Goal: Find specific page/section: Find specific page/section

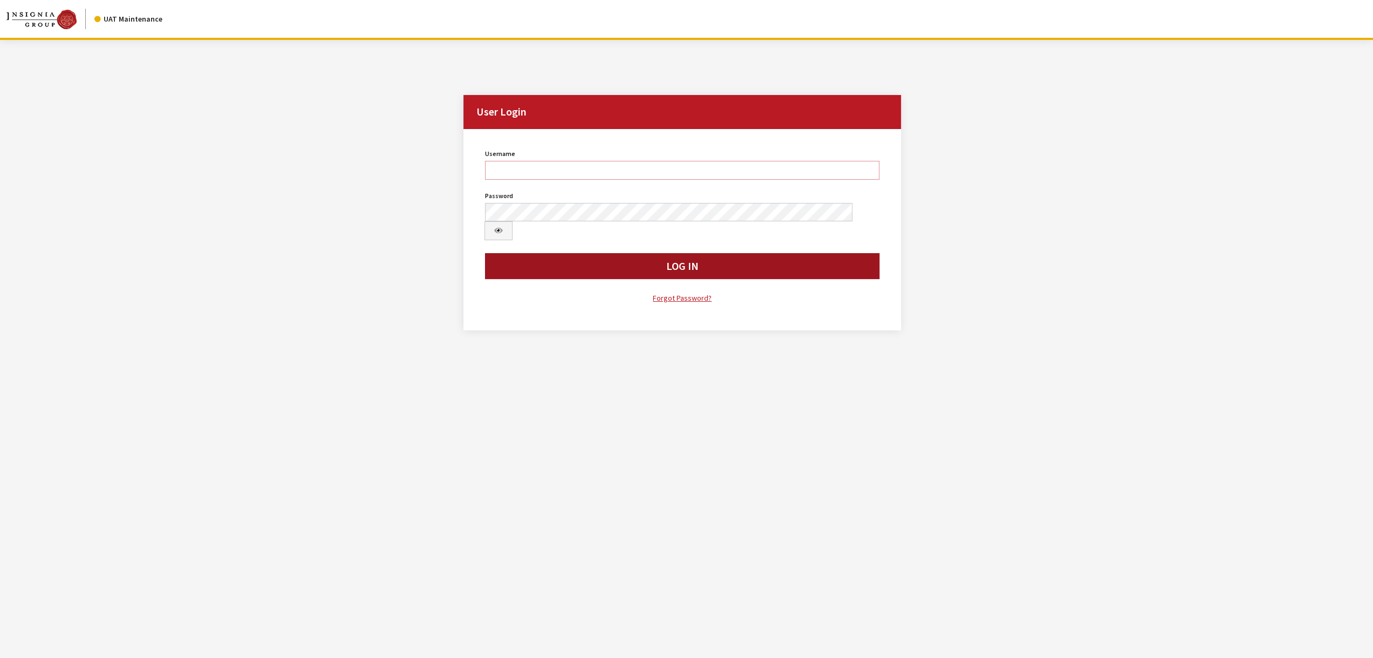
type input "jswartwout"
click at [609, 253] on button "Log In" at bounding box center [682, 266] width 394 height 26
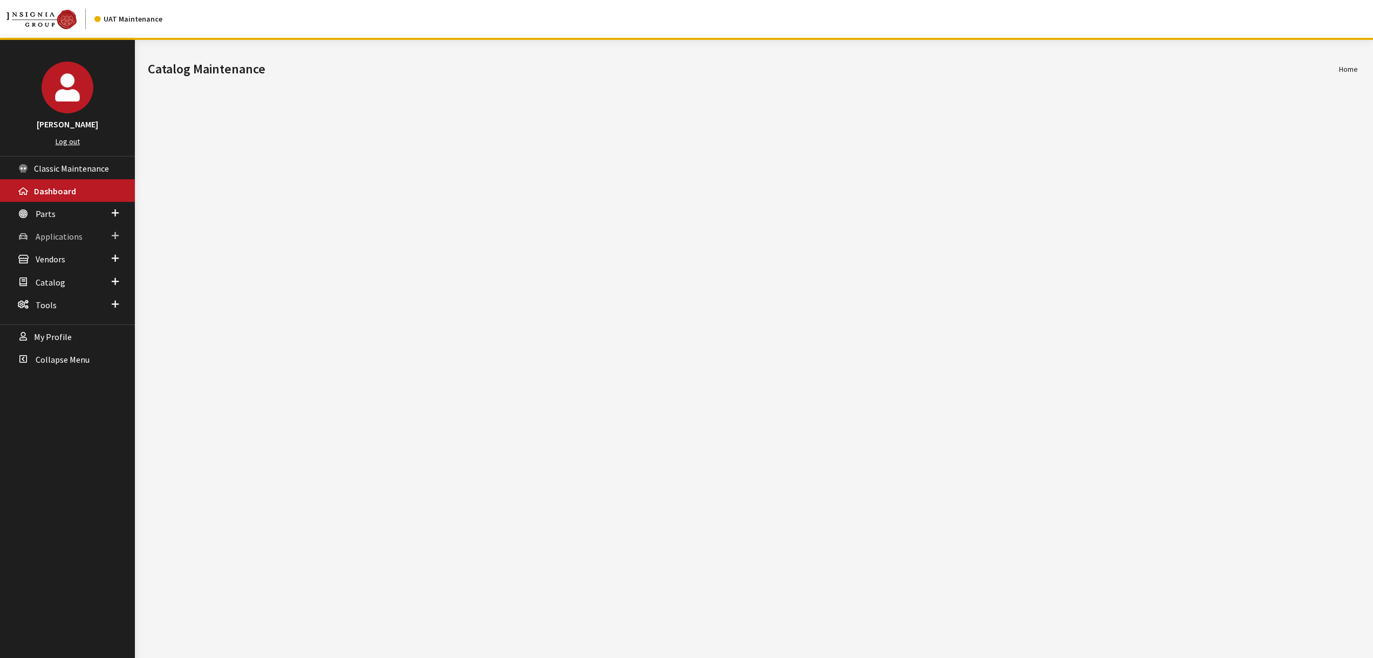
click at [53, 233] on span "Applications" at bounding box center [59, 236] width 47 height 11
click at [55, 268] on link "Application Search" at bounding box center [67, 278] width 135 height 20
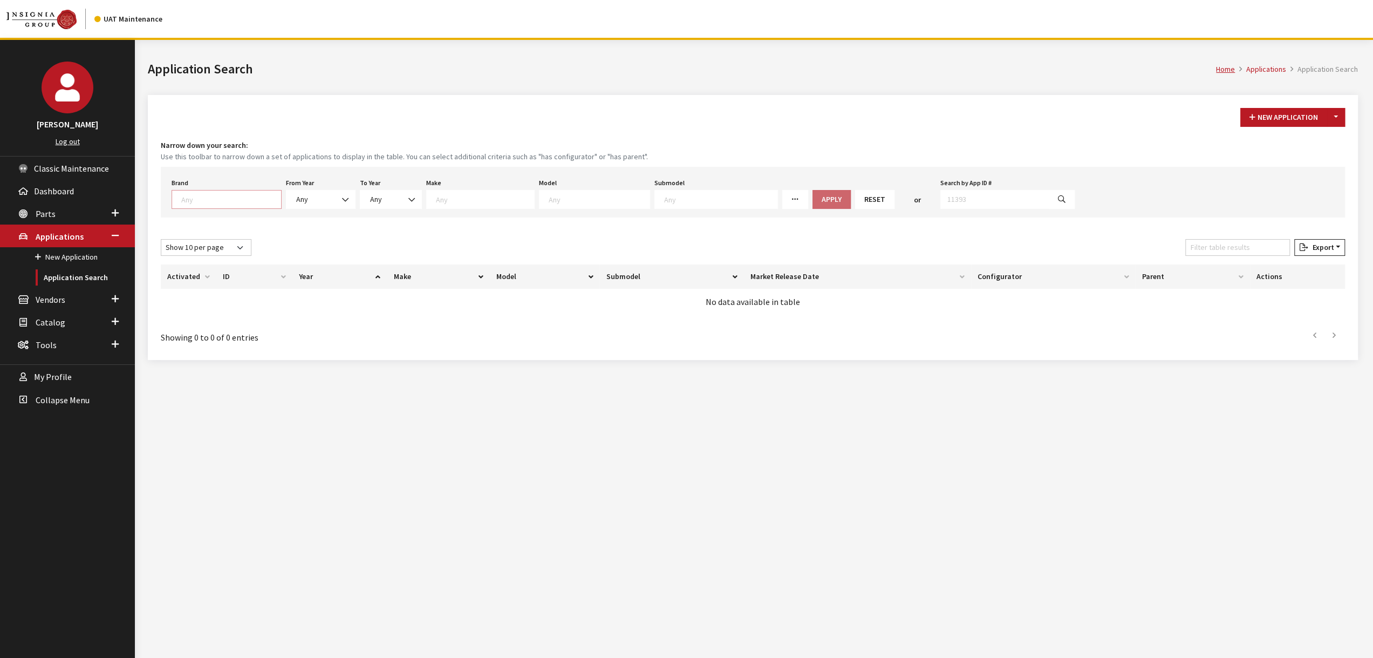
click at [203, 190] on span at bounding box center [227, 199] width 110 height 19
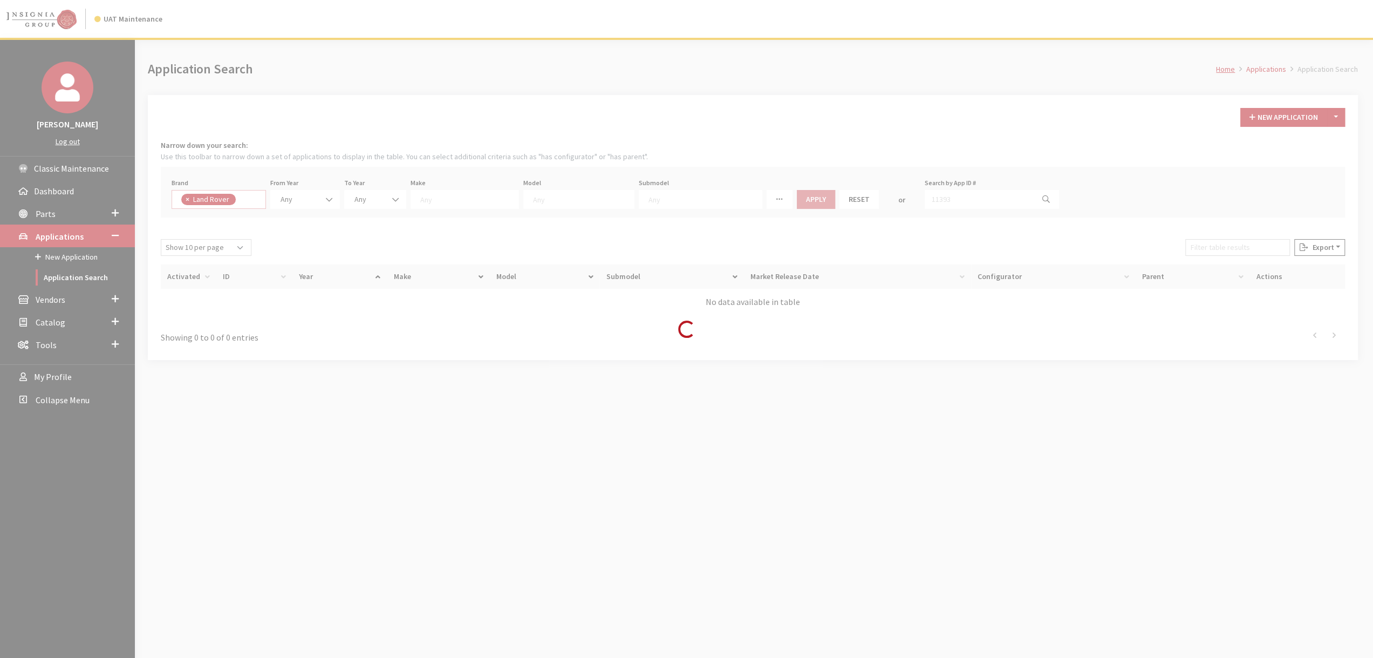
select select "550"
select select
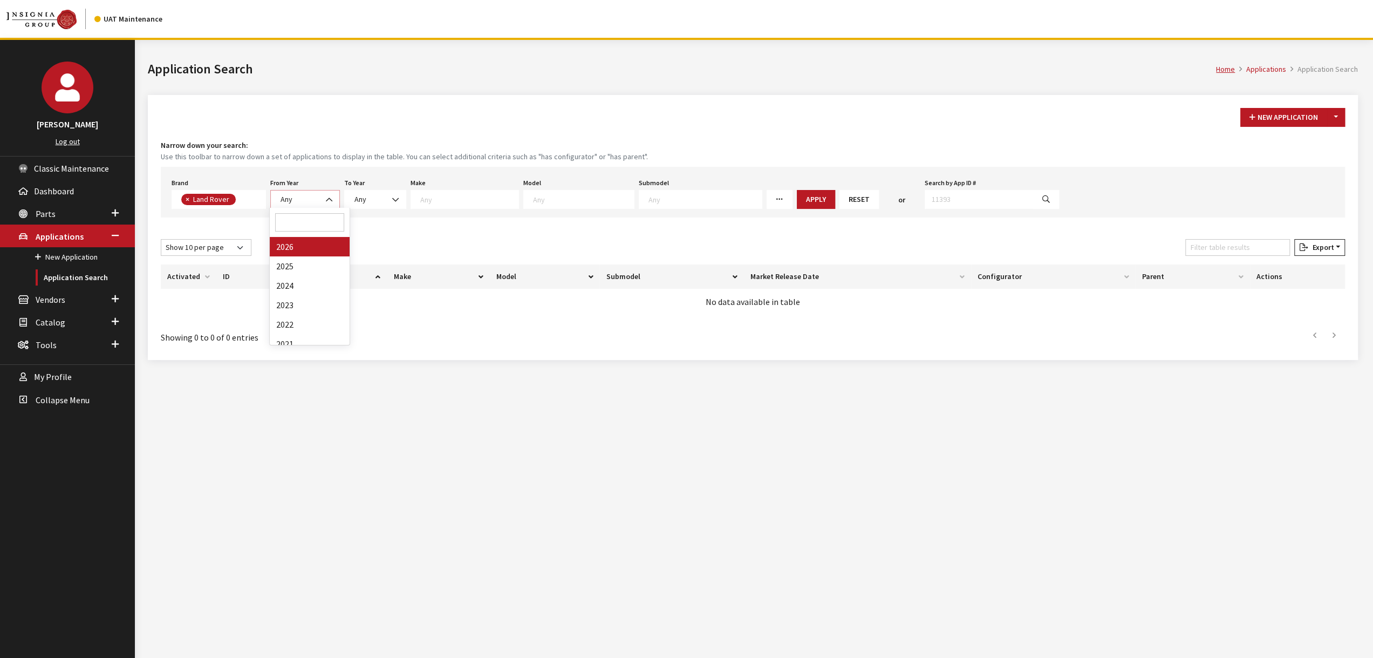
drag, startPoint x: 313, startPoint y: 205, endPoint x: 328, endPoint y: 199, distance: 16.4
click at [314, 205] on span "Any" at bounding box center [305, 199] width 70 height 19
drag, startPoint x: 305, startPoint y: 247, endPoint x: 371, endPoint y: 208, distance: 76.7
select select "2026"
select select
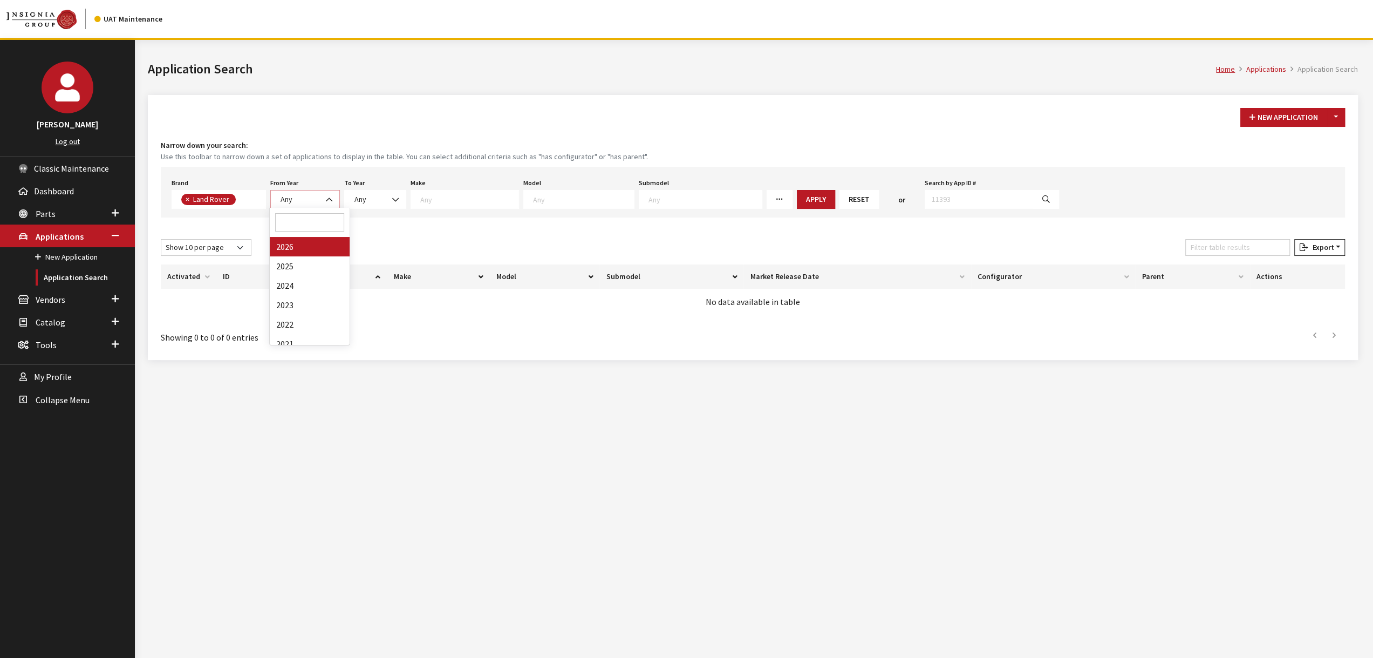
select select
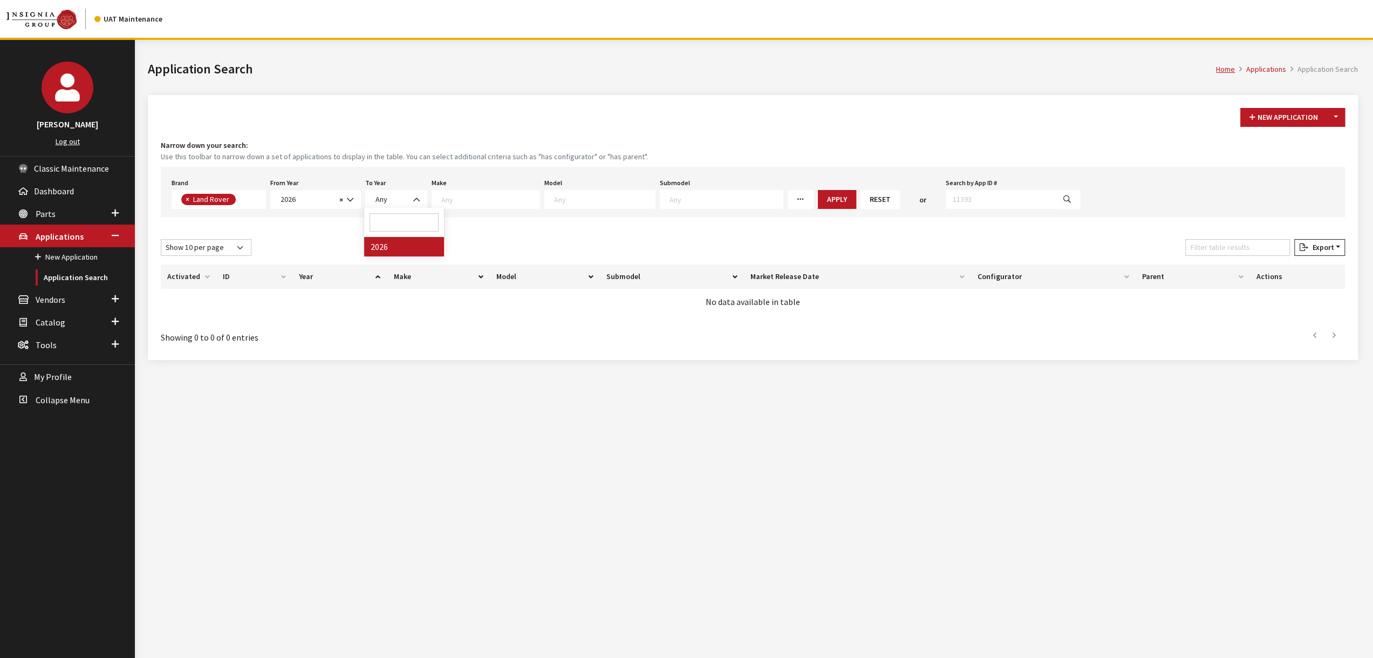
click at [396, 190] on span "Any" at bounding box center [396, 199] width 62 height 19
click at [462, 207] on span at bounding box center [486, 199] width 108 height 19
select select "65"
select select
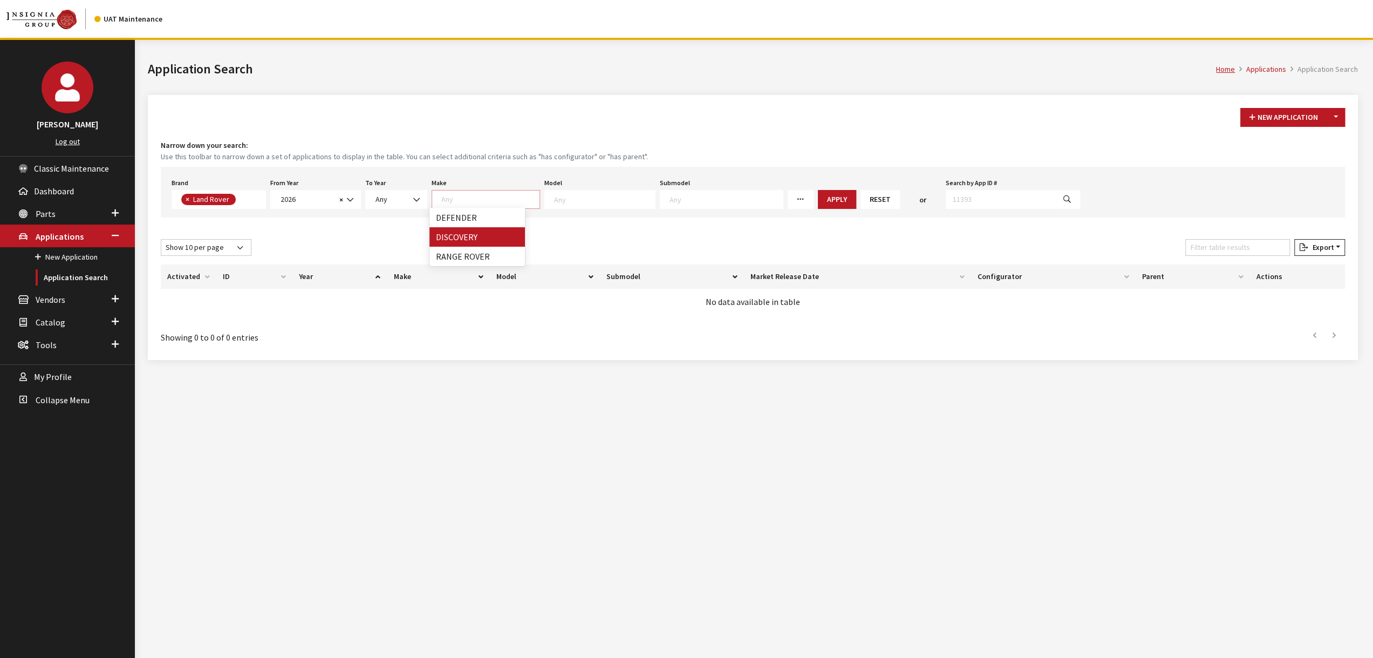
select select
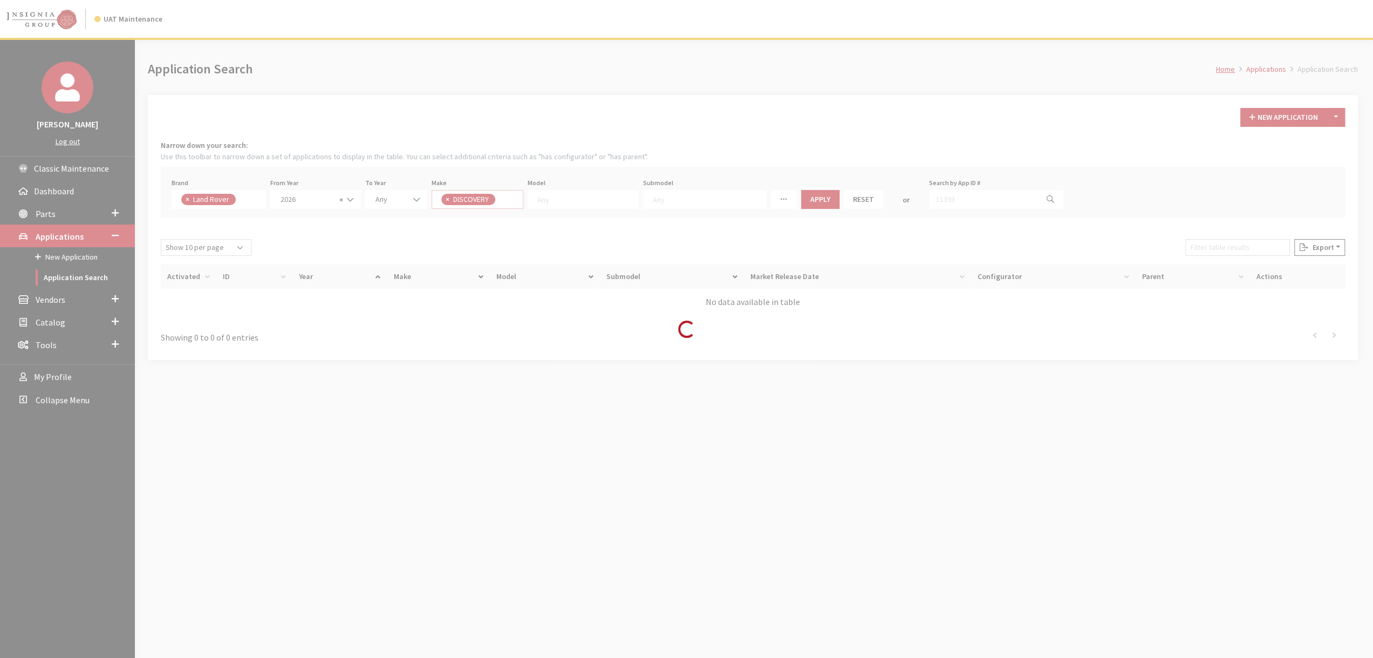
scroll to position [0, 0]
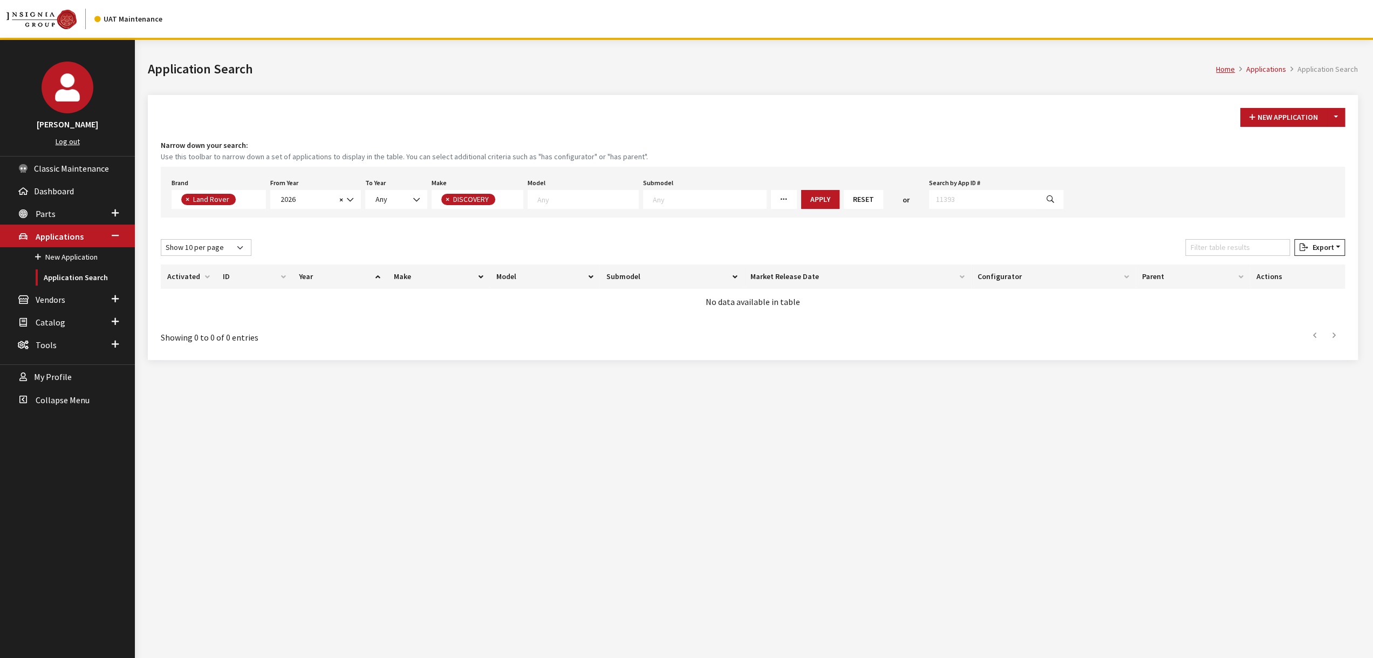
click at [590, 185] on div "Model Any" at bounding box center [583, 191] width 115 height 33
click at [588, 194] on textarea "Search" at bounding box center [587, 199] width 101 height 10
click at [617, 155] on small "Use this toolbar to narrow down a set of applications to display in the table. …" at bounding box center [753, 156] width 1184 height 11
click at [801, 193] on button "Apply" at bounding box center [820, 199] width 38 height 19
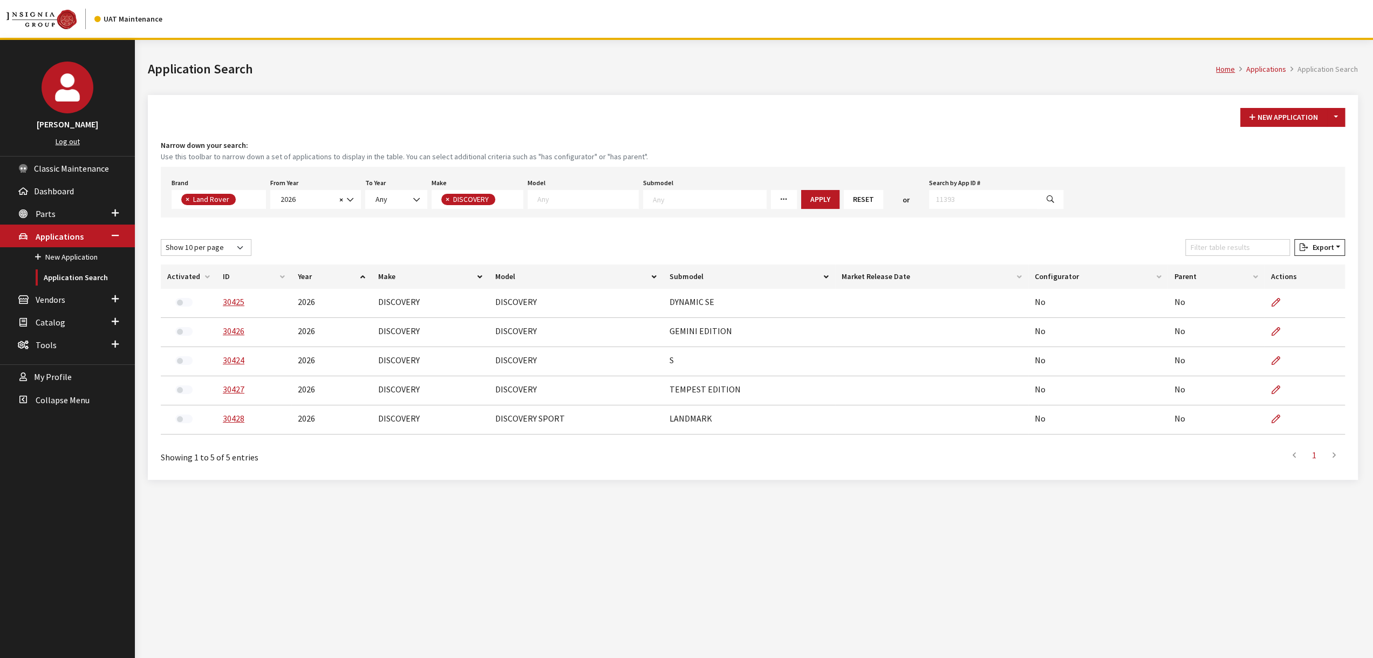
click at [1052, 274] on th "Configurator" at bounding box center [1098, 276] width 140 height 24
click at [560, 210] on div "Brand Any Acura Alfa Romeo Audi Bentley BMW DoubleTake [PERSON_NAME] Honda Hyun…" at bounding box center [753, 192] width 1184 height 51
click at [563, 204] on span at bounding box center [583, 199] width 111 height 19
